Goal: Transaction & Acquisition: Purchase product/service

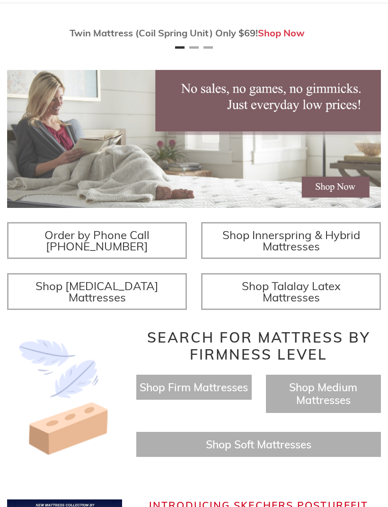
scroll to position [124, 0]
click at [307, 253] on span "Shop Innerspring & Hybrid Mattresses" at bounding box center [291, 240] width 138 height 26
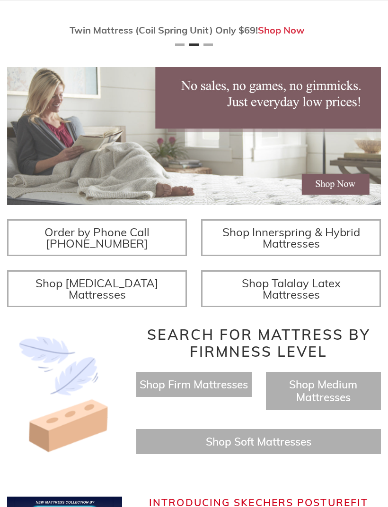
scroll to position [0, 373]
click at [119, 300] on span "Shop Memory Foam Mattresses" at bounding box center [96, 289] width 123 height 26
click at [309, 298] on span "Shop Talalay Latex Mattresses" at bounding box center [290, 289] width 99 height 26
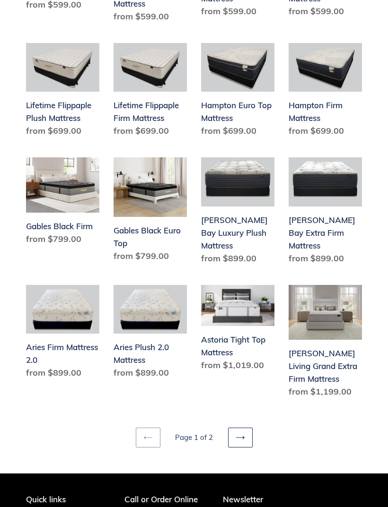
scroll to position [982, 0]
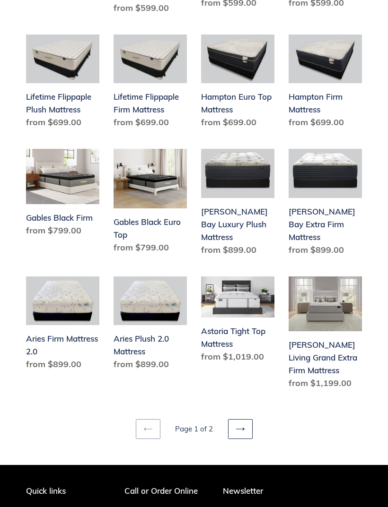
click at [242, 430] on icon at bounding box center [239, 428] width 9 height 3
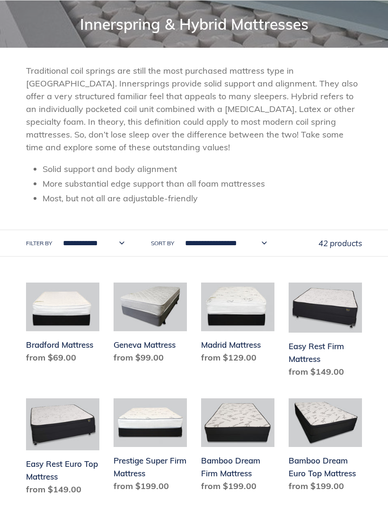
click at [337, 199] on li "Most, but not all are adjustable-friendly" at bounding box center [202, 198] width 319 height 13
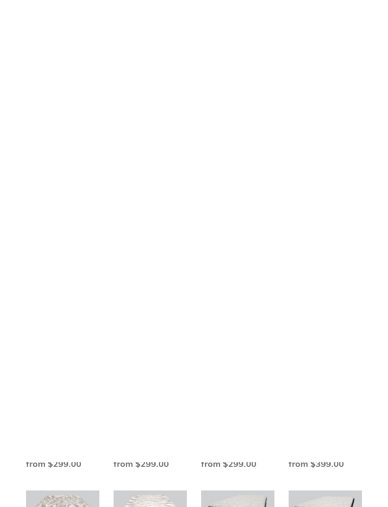
scroll to position [0, 0]
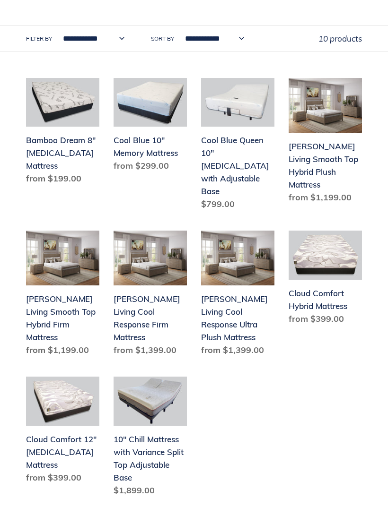
scroll to position [351, 0]
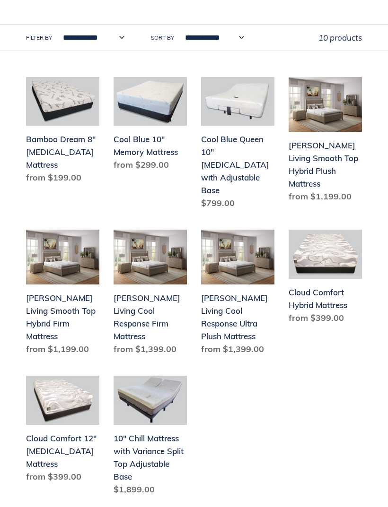
click at [69, 245] on link "[PERSON_NAME] Living Smooth Top Hybrid Firm Mattress" at bounding box center [62, 294] width 73 height 129
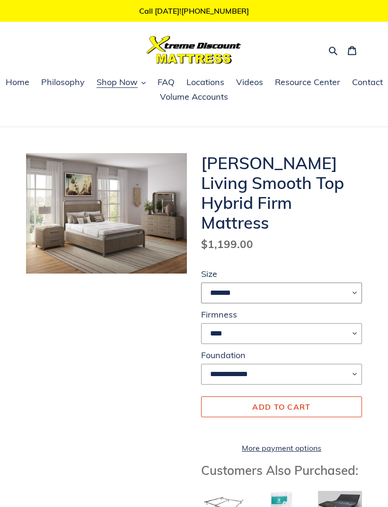
click at [359, 283] on select "******* **** ***** ****" at bounding box center [281, 293] width 161 height 21
select select "*****"
